Goal: Transaction & Acquisition: Purchase product/service

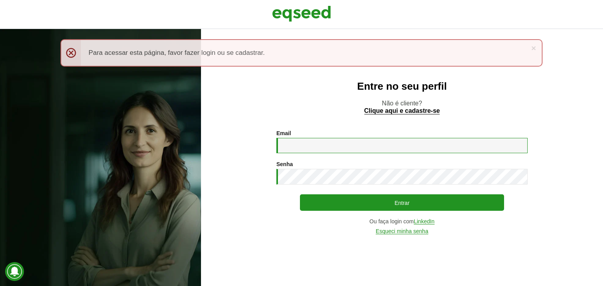
click at [345, 141] on input "Email *" at bounding box center [401, 145] width 251 height 15
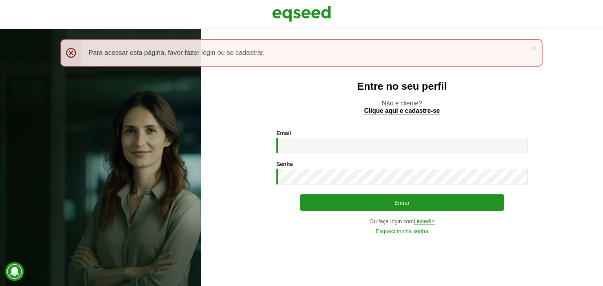
click at [541, 260] on div "Entre no seu perfil Não é cliente? Clique aqui e cadastre-se Email * Digite seu…" at bounding box center [402, 157] width 402 height 257
click at [408, 231] on link "Esqueci minha senha" at bounding box center [401, 232] width 53 height 6
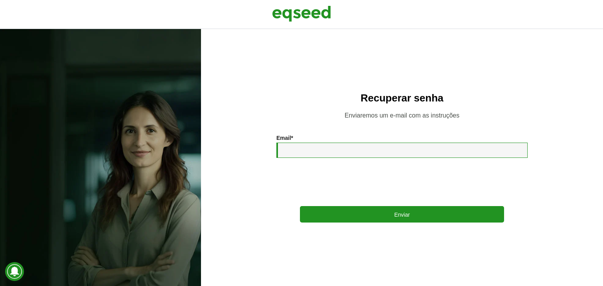
click at [321, 149] on input "Email *" at bounding box center [401, 150] width 251 height 15
type input "**********"
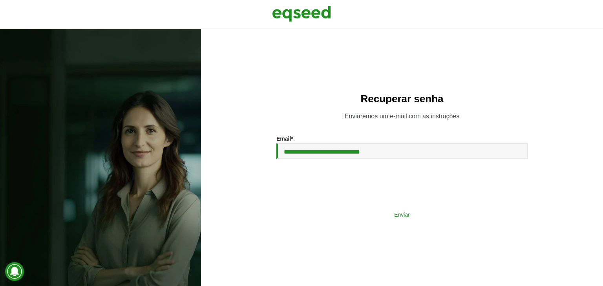
click at [350, 220] on button "Enviar" at bounding box center [402, 214] width 204 height 15
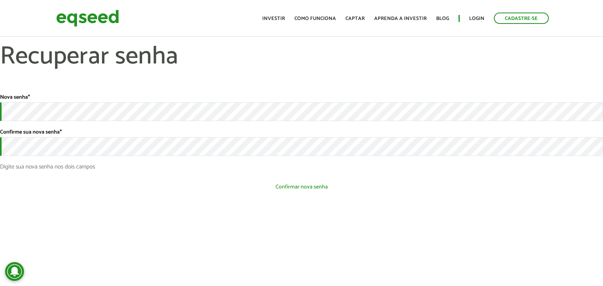
click at [206, 188] on button "Confirmar nova senha" at bounding box center [301, 187] width 603 height 15
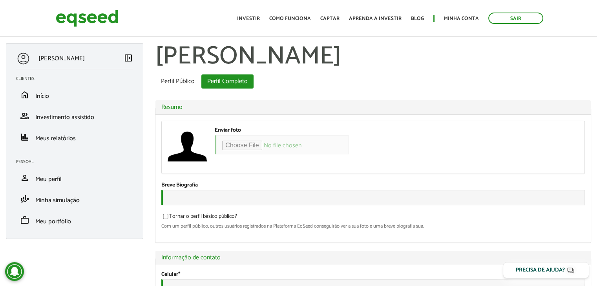
select select "*****"
click at [69, 203] on span "Minha simulação" at bounding box center [57, 200] width 44 height 11
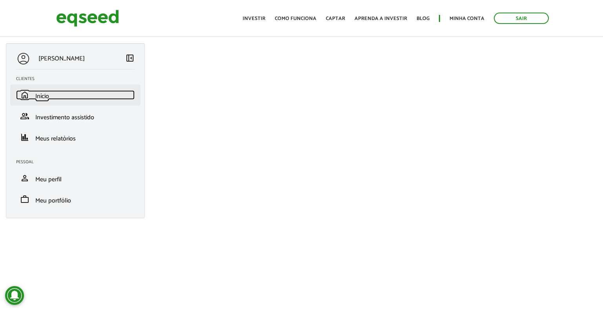
click at [42, 96] on span "Início" at bounding box center [42, 96] width 14 height 11
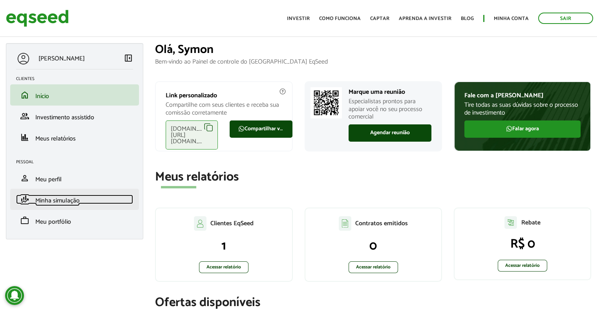
click at [69, 202] on span "Minha simulação" at bounding box center [57, 200] width 44 height 11
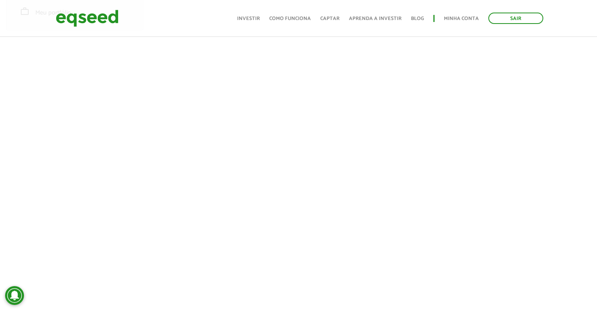
scroll to position [190, 0]
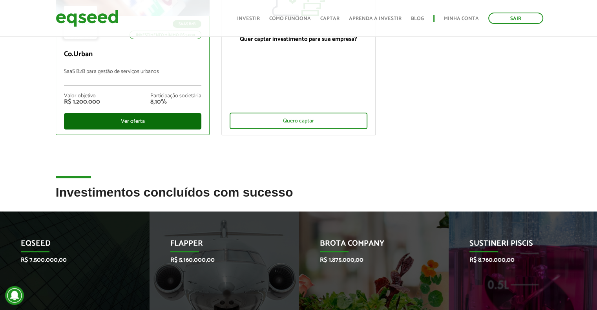
scroll to position [157, 0]
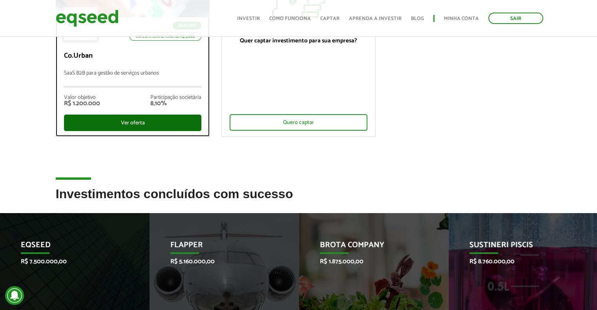
click at [166, 126] on div "Ver oferta" at bounding box center [133, 123] width 138 height 16
click at [139, 124] on div "Ver oferta" at bounding box center [133, 123] width 138 height 16
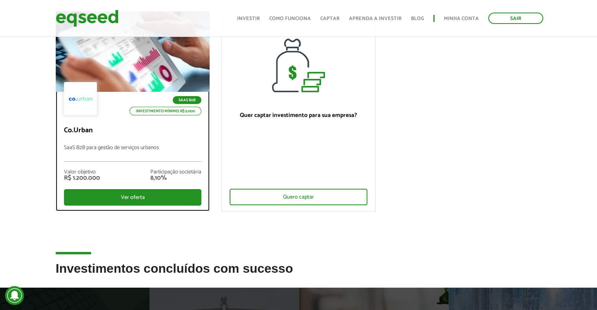
scroll to position [39, 0]
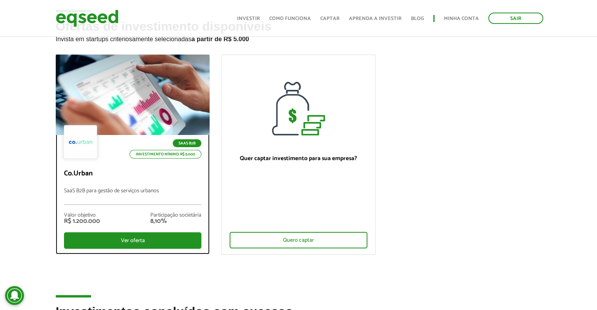
click at [171, 114] on div at bounding box center [132, 95] width 185 height 97
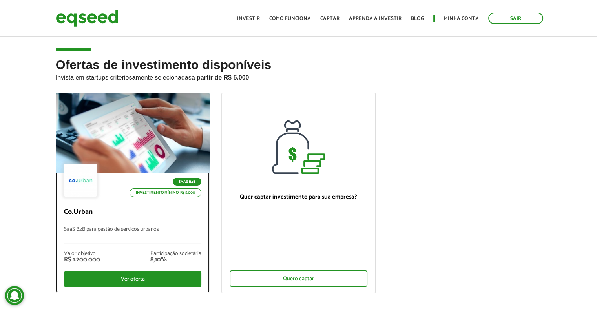
scroll to position [0, 0]
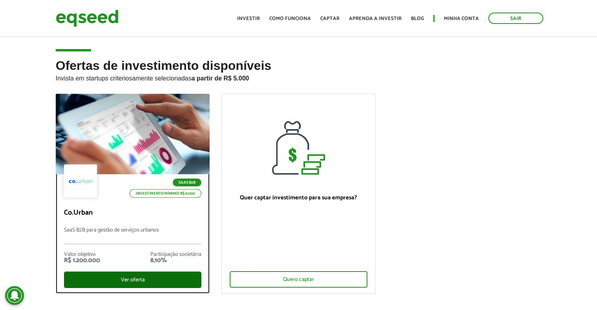
click at [160, 279] on div "Ver oferta" at bounding box center [133, 279] width 138 height 16
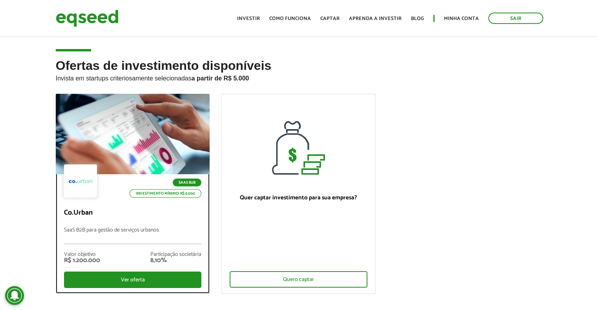
click at [80, 194] on div at bounding box center [80, 180] width 33 height 33
click at [118, 222] on div "SaaS B2B Investimento mínimo: R$ 5.000 Co.Urban SaaS B2B para gestão de serviço…" at bounding box center [132, 233] width 153 height 119
click at [106, 191] on div "SaaS B2B Investimento mínimo: R$ 5.000" at bounding box center [133, 181] width 138 height 35
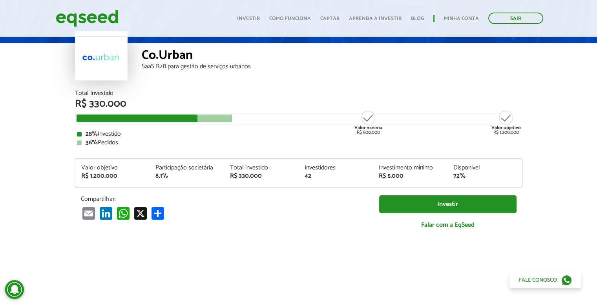
scroll to position [59, 0]
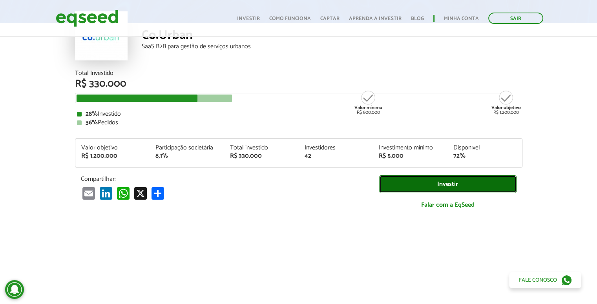
click at [460, 186] on link "Investir" at bounding box center [447, 184] width 137 height 18
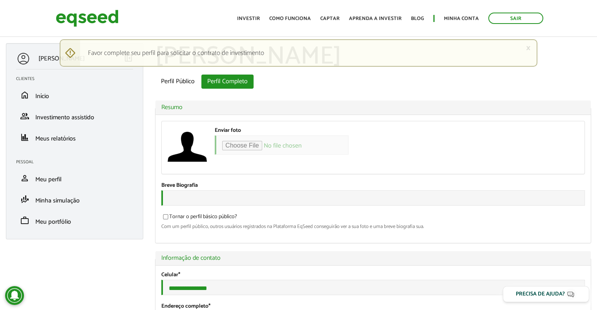
select select "*****"
click at [296, 18] on link "Como funciona" at bounding box center [290, 18] width 42 height 5
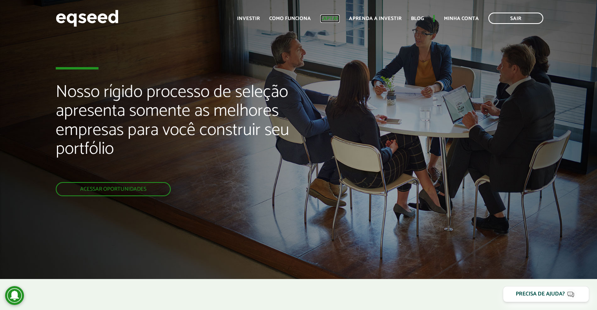
click at [328, 16] on link "Captar" at bounding box center [329, 18] width 19 height 5
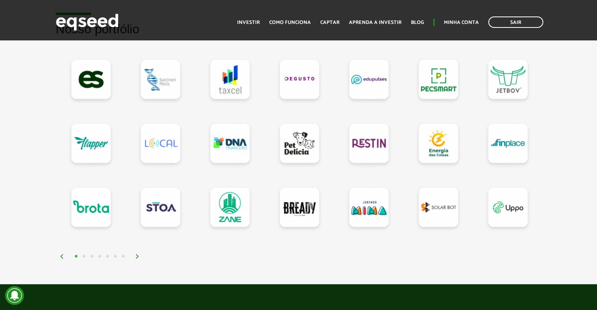
scroll to position [706, 0]
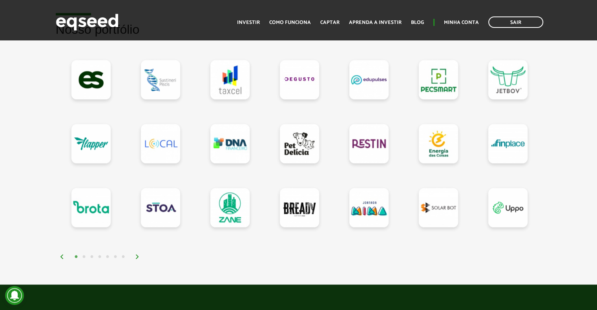
click at [134, 255] on div "1 2 3 4 5 6 7" at bounding box center [301, 256] width 482 height 9
click at [137, 255] on img at bounding box center [137, 256] width 5 height 5
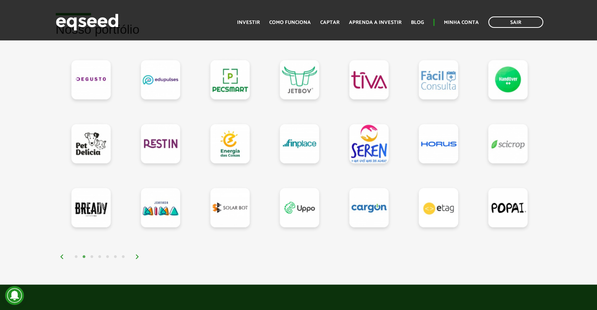
click at [137, 255] on img at bounding box center [137, 256] width 5 height 5
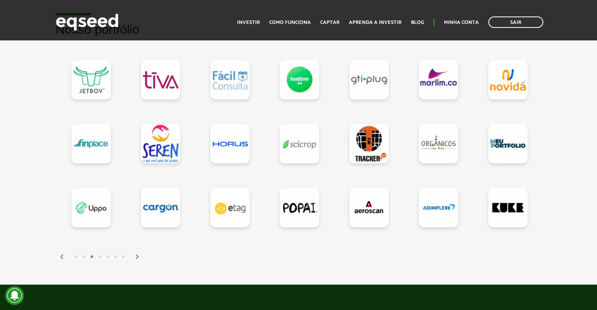
click at [137, 255] on img at bounding box center [137, 256] width 5 height 5
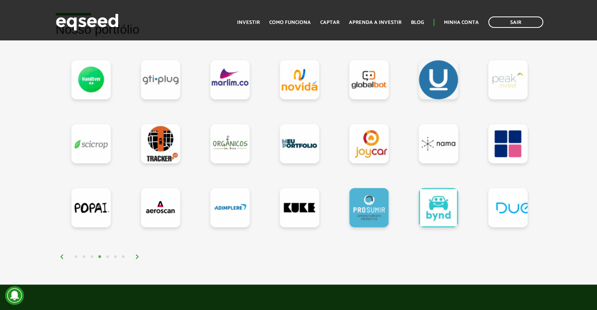
click at [137, 255] on img at bounding box center [137, 256] width 5 height 5
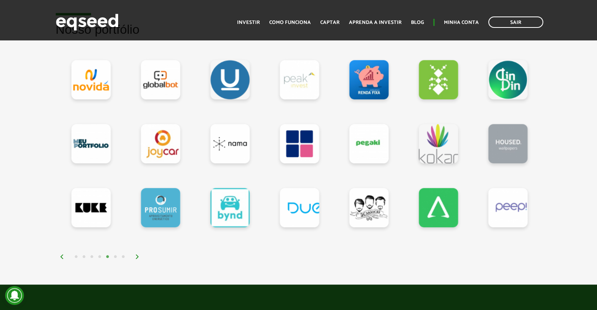
click at [137, 255] on img at bounding box center [137, 256] width 5 height 5
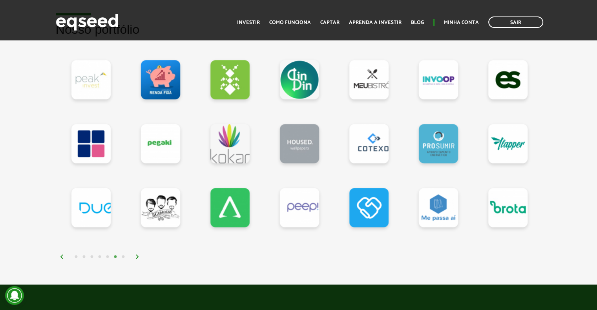
click at [137, 255] on img at bounding box center [137, 256] width 5 height 5
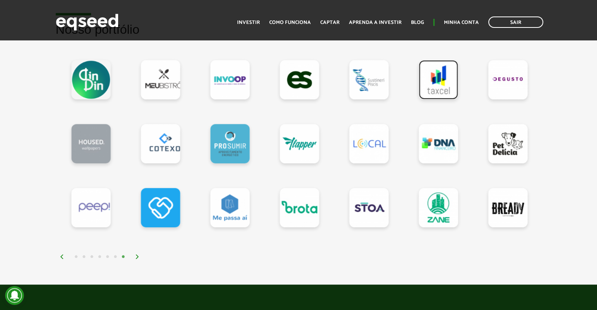
click at [445, 82] on link at bounding box center [438, 79] width 39 height 39
click at [440, 75] on link at bounding box center [438, 79] width 39 height 39
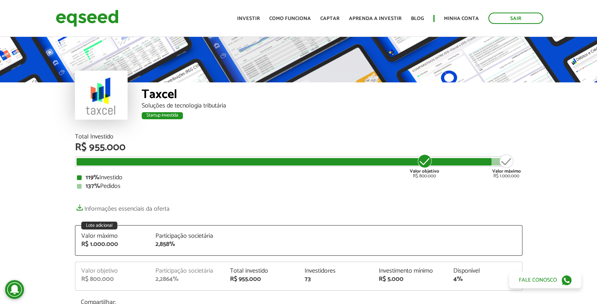
click at [12, 18] on div "Sair Toggle navigation Toggle navigation Início Investir Como funciona Captar A…" at bounding box center [298, 18] width 597 height 21
click at [336, 20] on link "Captar" at bounding box center [329, 18] width 19 height 5
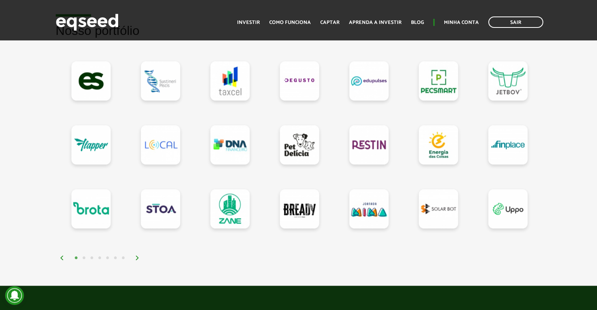
scroll to position [706, 0]
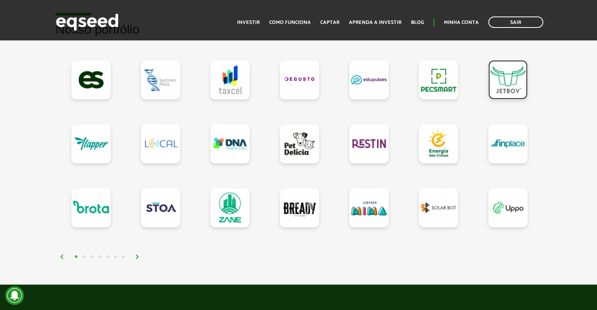
click at [492, 89] on link at bounding box center [507, 79] width 39 height 39
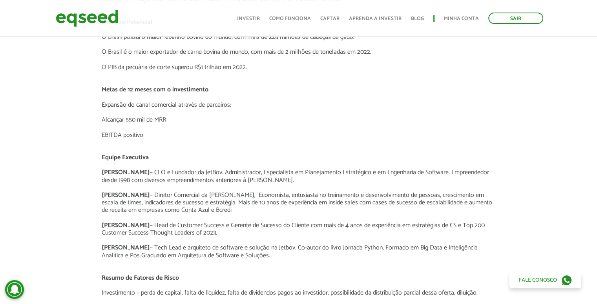
scroll to position [1099, 0]
